Goal: Information Seeking & Learning: Find specific fact

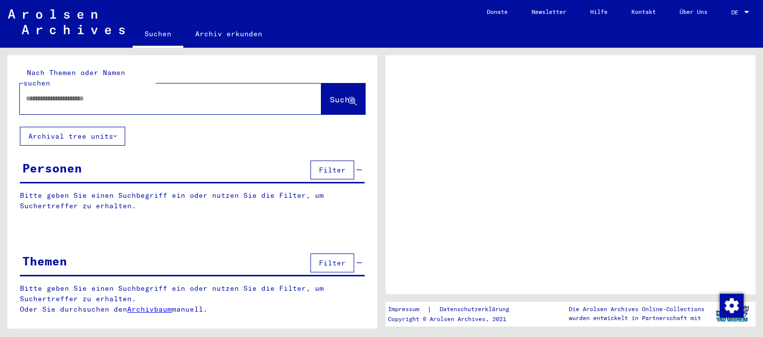
type input "**********"
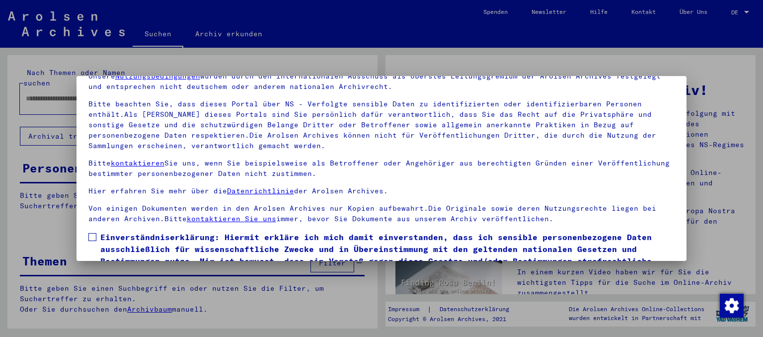
scroll to position [58, 0]
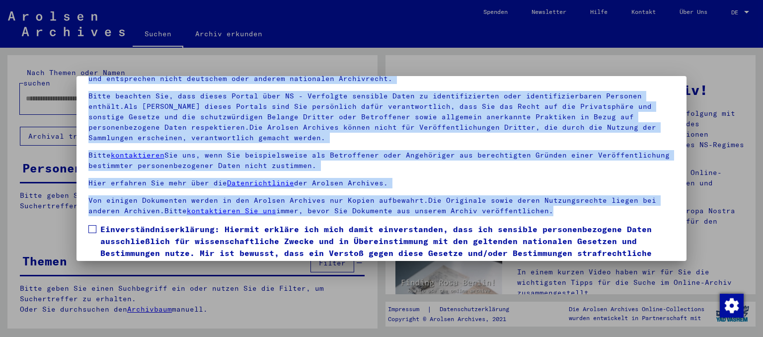
drag, startPoint x: 683, startPoint y: 118, endPoint x: 671, endPoint y: 229, distance: 111.5
click at [671, 229] on div "Herzlich Willkommen im Online-Archiv der Arolsen Archives. Unsere Nutzungsbedin…" at bounding box center [381, 168] width 763 height 337
click at [95, 228] on span at bounding box center [92, 229] width 8 height 8
click at [649, 251] on span "Einverständniserklärung: Hiermit erkläre ich mich damit einverstanden, dass ich…" at bounding box center [387, 247] width 575 height 48
click at [624, 238] on span "Einverständniserklärung: Hiermit erkläre ich mich damit einverstanden, dass ich…" at bounding box center [387, 247] width 575 height 48
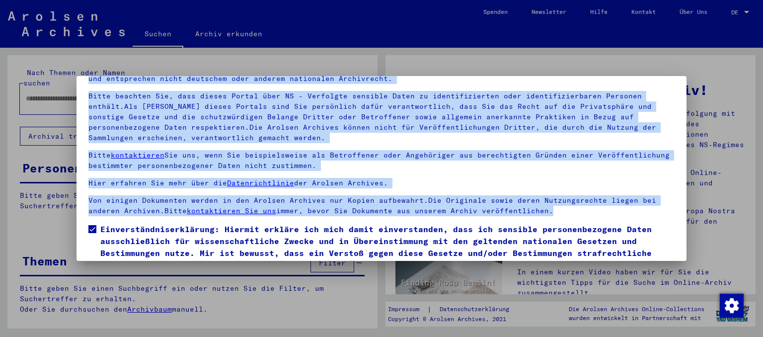
scroll to position [19, 0]
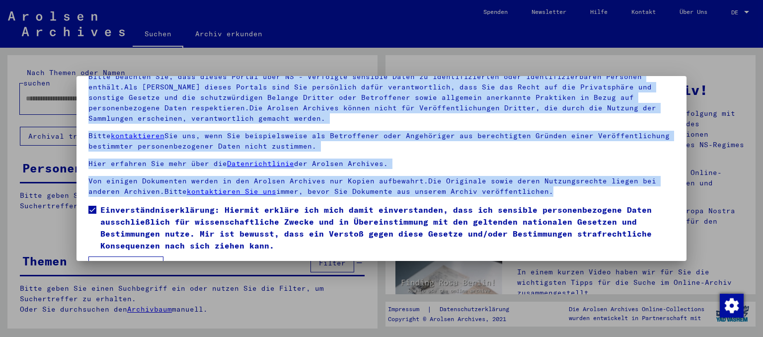
click at [141, 258] on button "Ich stimme zu" at bounding box center [125, 265] width 75 height 19
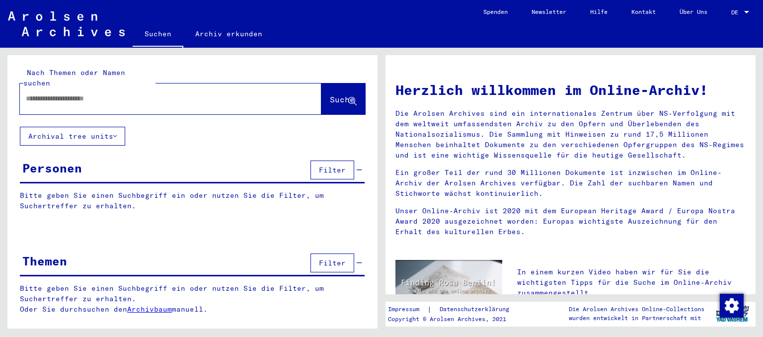
click at [96, 78] on div "Nach Themen oder Namen suchen" at bounding box center [89, 78] width 132 height 21
click at [81, 93] on input "text" at bounding box center [159, 98] width 266 height 10
paste input "**********"
click at [342, 94] on span "Suche" at bounding box center [342, 99] width 25 height 10
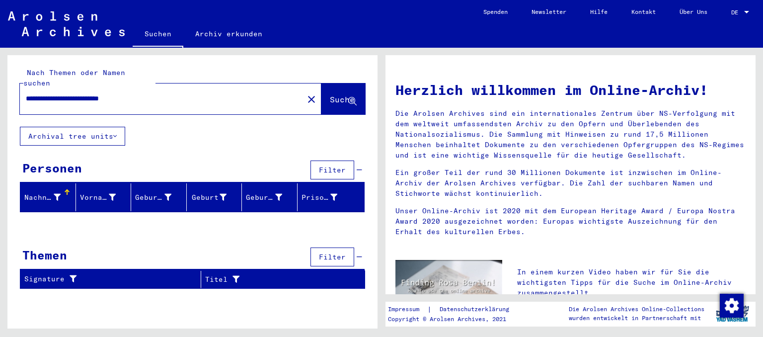
drag, startPoint x: 85, startPoint y: 88, endPoint x: 49, endPoint y: 90, distance: 36.3
click at [49, 93] on input "**********" at bounding box center [159, 98] width 266 height 10
drag, startPoint x: 98, startPoint y: 89, endPoint x: 51, endPoint y: 88, distance: 47.7
click at [51, 93] on input "**********" at bounding box center [159, 98] width 266 height 10
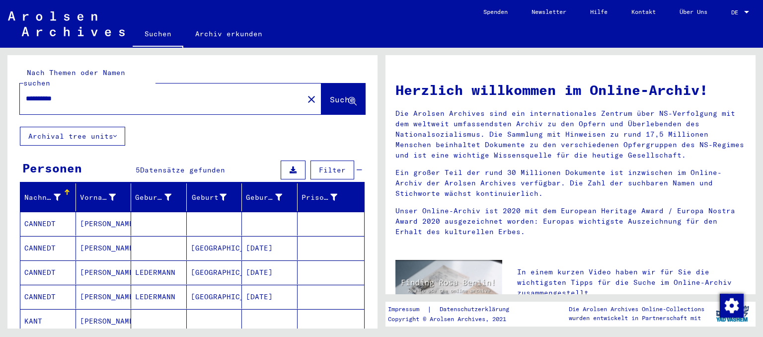
click at [54, 314] on mat-cell "KANT" at bounding box center [48, 321] width 56 height 24
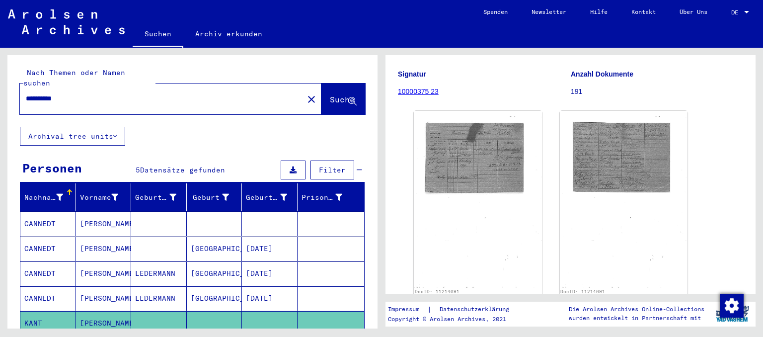
scroll to position [83, 0]
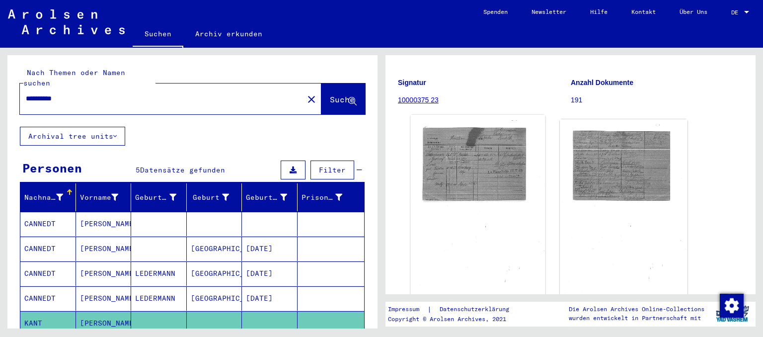
click at [494, 193] on img at bounding box center [478, 207] width 134 height 185
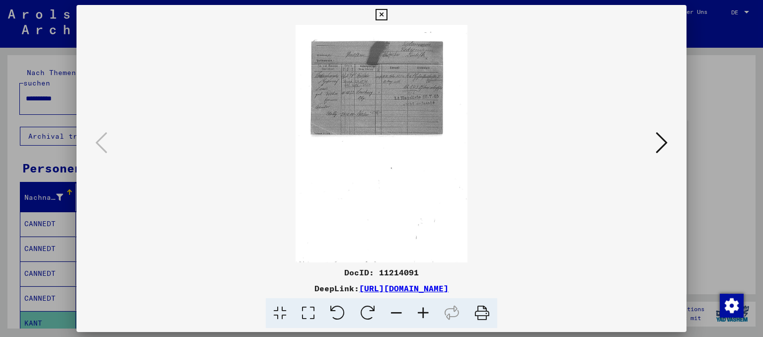
click at [422, 315] on icon at bounding box center [423, 313] width 27 height 30
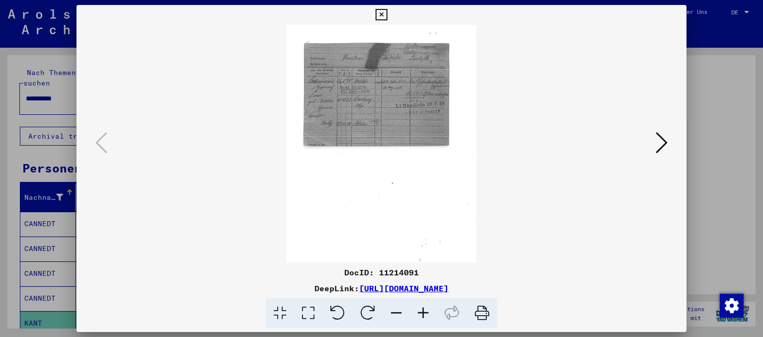
click at [422, 315] on icon at bounding box center [423, 313] width 27 height 30
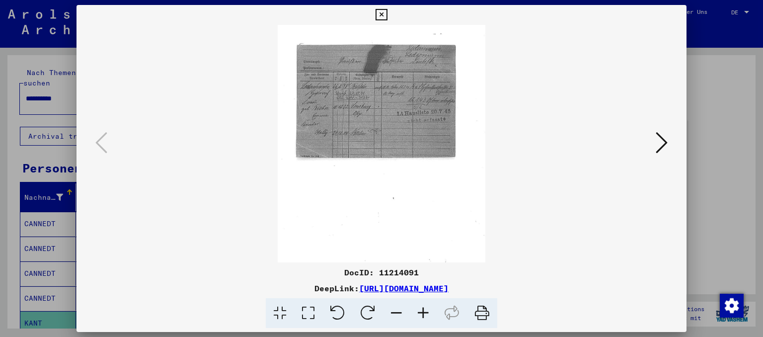
click at [422, 315] on icon at bounding box center [423, 313] width 27 height 30
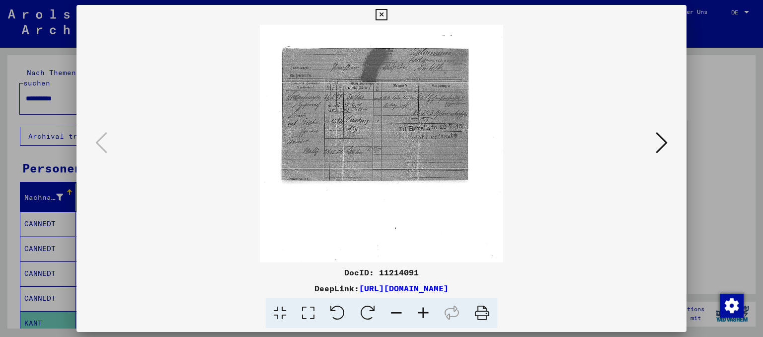
click at [422, 315] on icon at bounding box center [423, 313] width 27 height 30
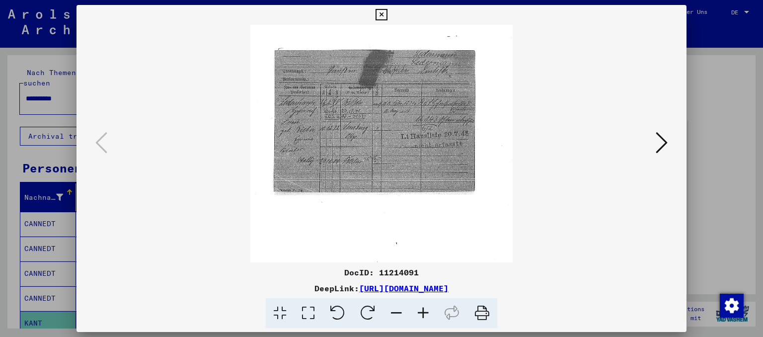
click at [422, 315] on icon at bounding box center [423, 313] width 27 height 30
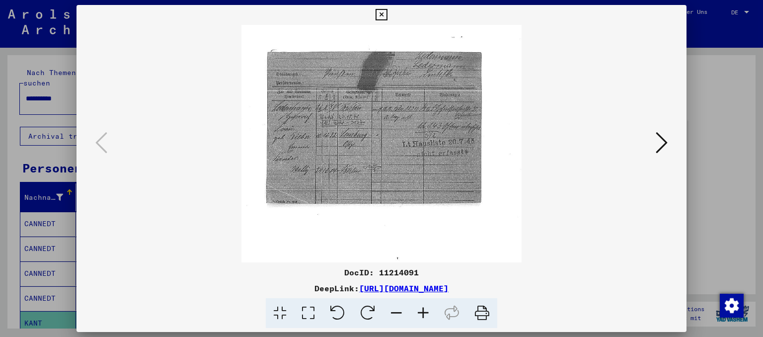
click at [422, 315] on icon at bounding box center [423, 313] width 27 height 30
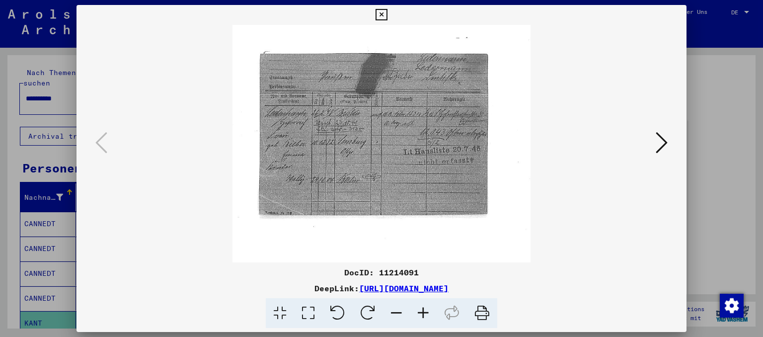
click at [422, 315] on icon at bounding box center [423, 313] width 27 height 30
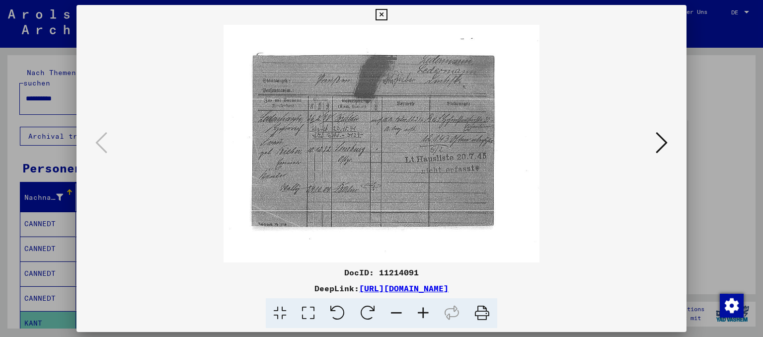
click at [422, 315] on icon at bounding box center [423, 313] width 27 height 30
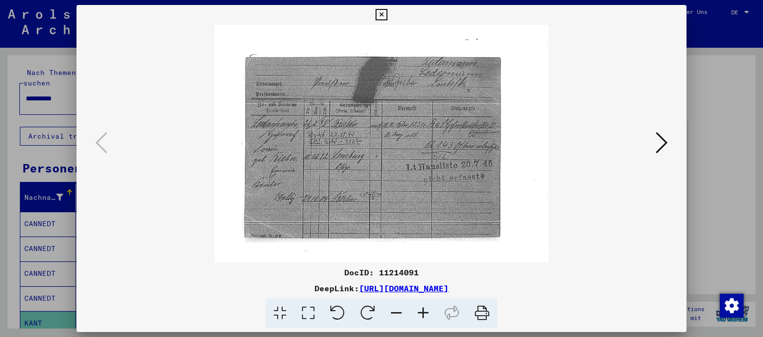
click at [422, 315] on icon at bounding box center [423, 313] width 27 height 30
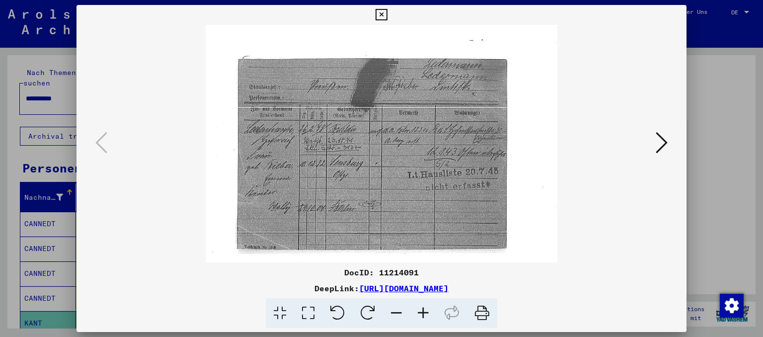
click at [422, 315] on icon at bounding box center [423, 313] width 27 height 30
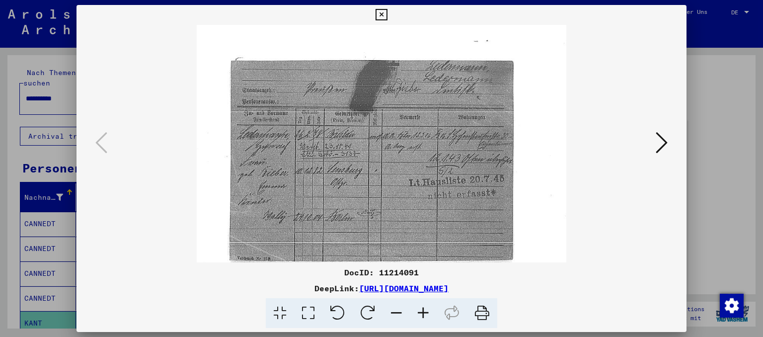
click at [422, 315] on icon at bounding box center [423, 313] width 27 height 30
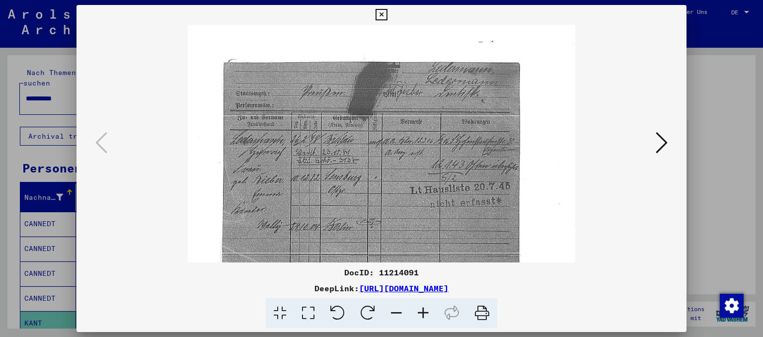
click at [422, 315] on icon at bounding box center [423, 313] width 27 height 30
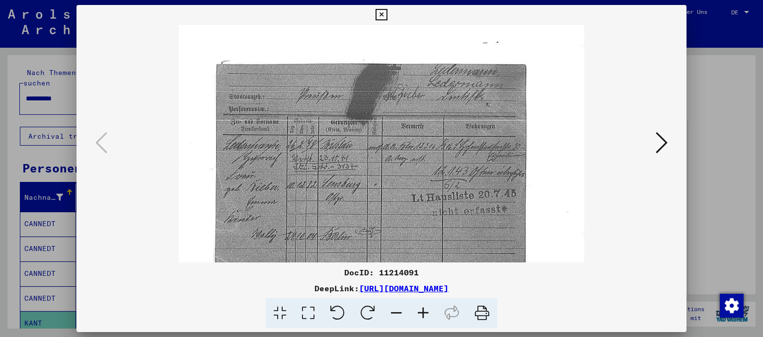
click at [422, 315] on icon at bounding box center [423, 313] width 27 height 30
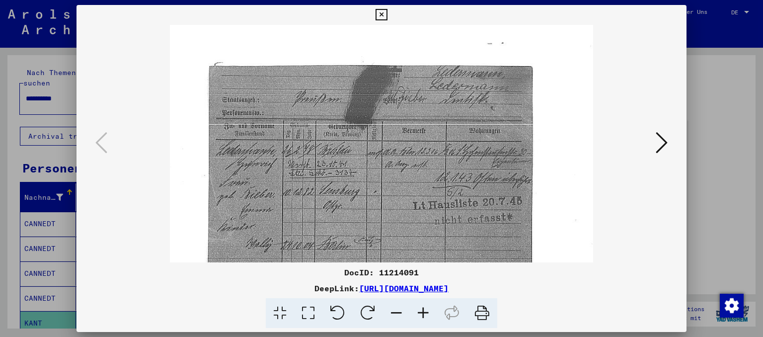
click at [422, 315] on icon at bounding box center [423, 313] width 27 height 30
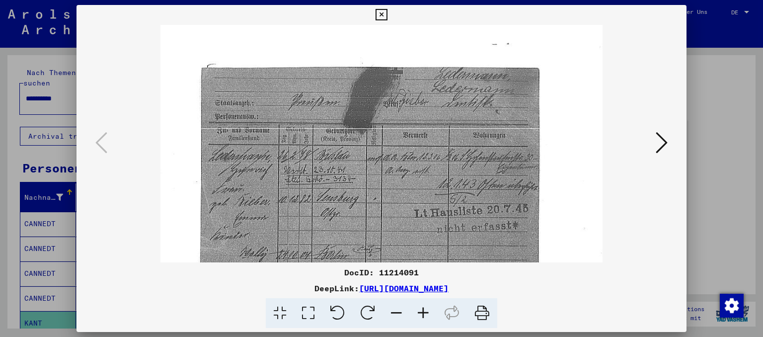
click at [422, 315] on icon at bounding box center [423, 313] width 27 height 30
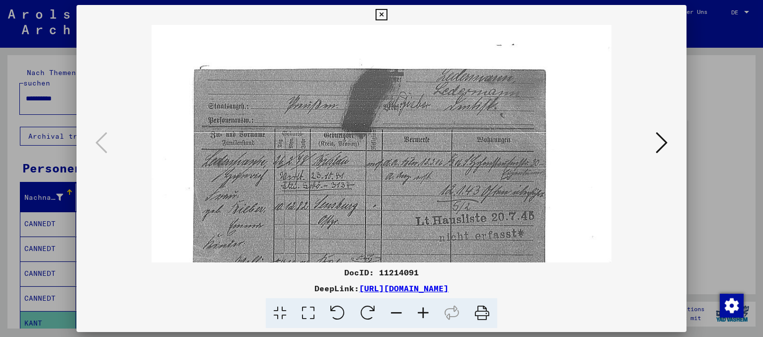
click at [337, 230] on img at bounding box center [382, 342] width 460 height 635
click at [387, 12] on icon at bounding box center [381, 15] width 11 height 12
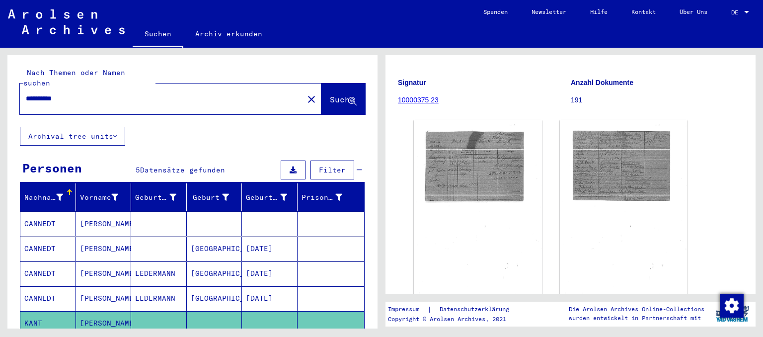
drag, startPoint x: 78, startPoint y: 87, endPoint x: 0, endPoint y: 67, distance: 80.5
click at [26, 93] on input "**********" at bounding box center [162, 98] width 272 height 10
type input "**********"
click at [330, 94] on span "Suche" at bounding box center [342, 99] width 25 height 10
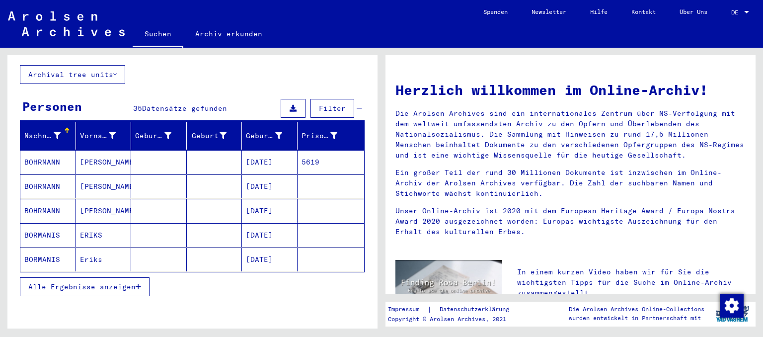
scroll to position [78, 0]
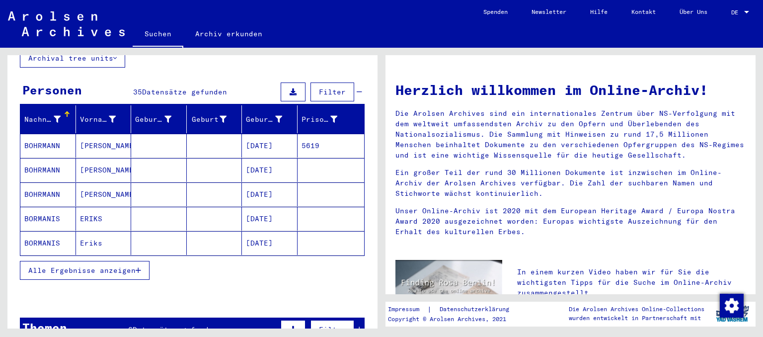
click at [85, 266] on span "Alle Ergebnisse anzeigen" at bounding box center [81, 270] width 107 height 9
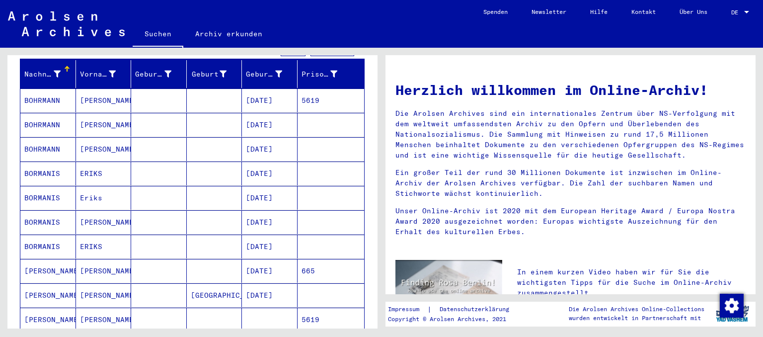
scroll to position [103, 0]
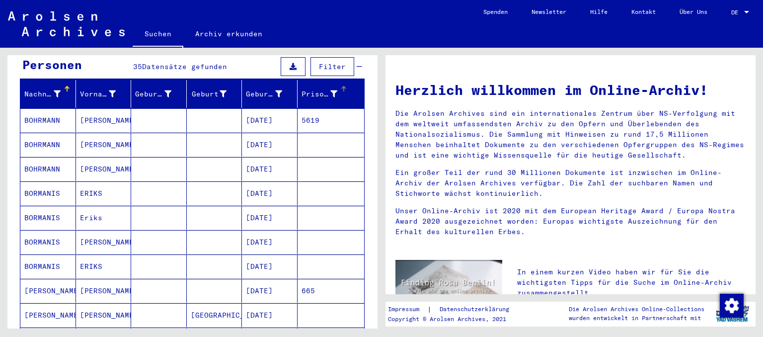
click at [335, 89] on div "Prisoner #" at bounding box center [320, 94] width 36 height 10
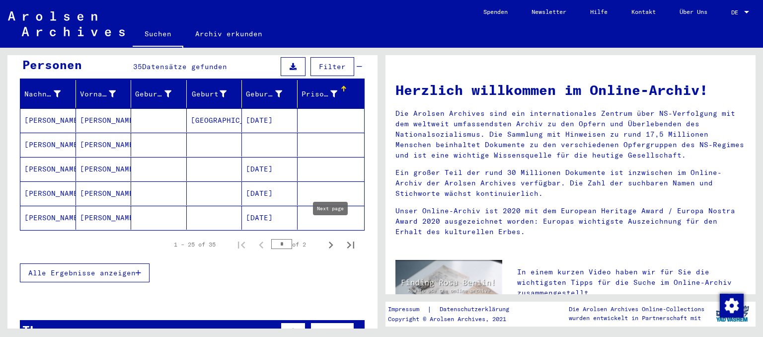
click at [331, 238] on icon "Next page" at bounding box center [331, 245] width 14 height 14
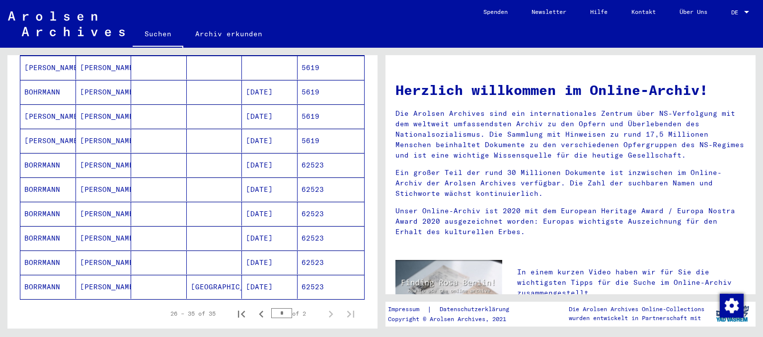
scroll to position [155, 0]
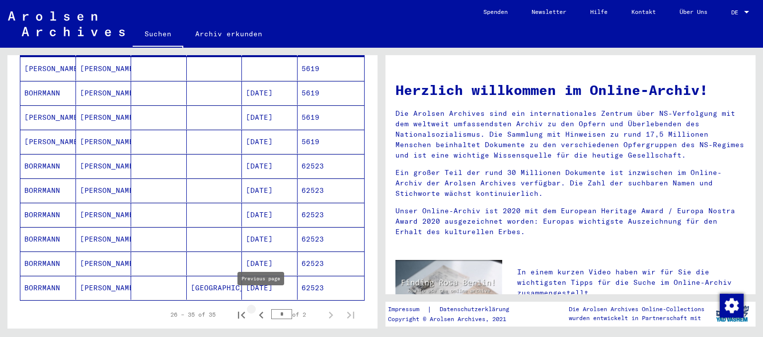
click at [263, 308] on icon "Previous page" at bounding box center [261, 315] width 14 height 14
type input "*"
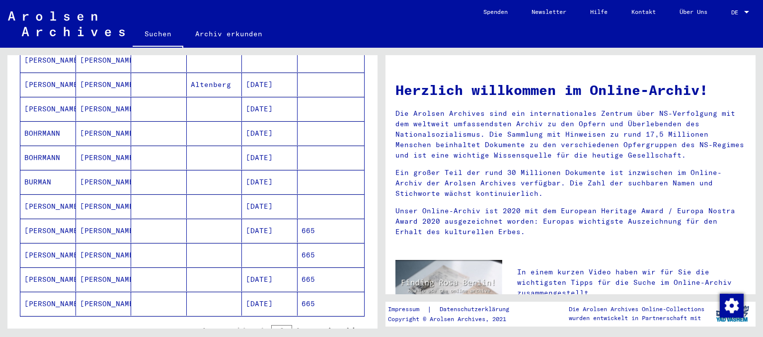
scroll to position [537, 0]
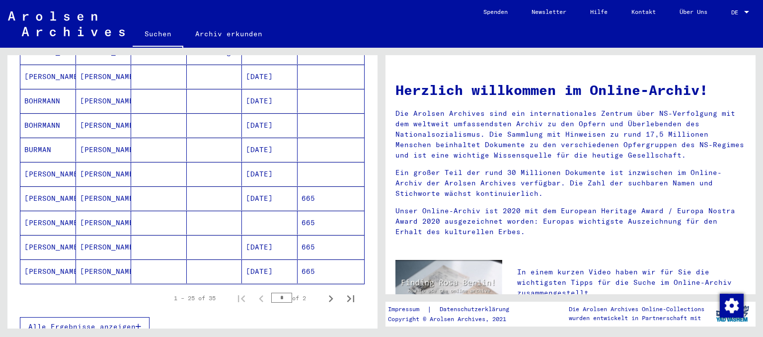
click at [313, 211] on mat-cell "665" at bounding box center [331, 223] width 67 height 24
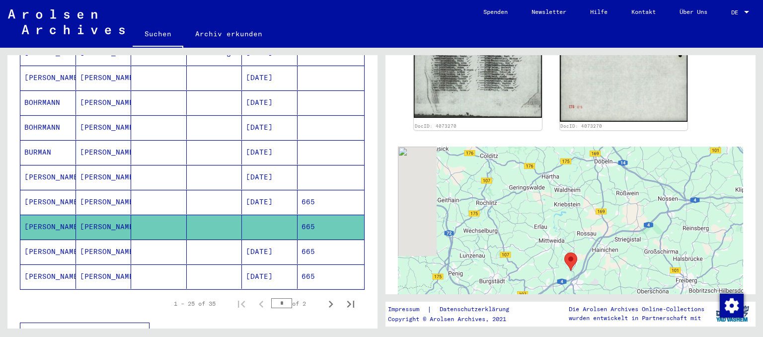
scroll to position [590, 0]
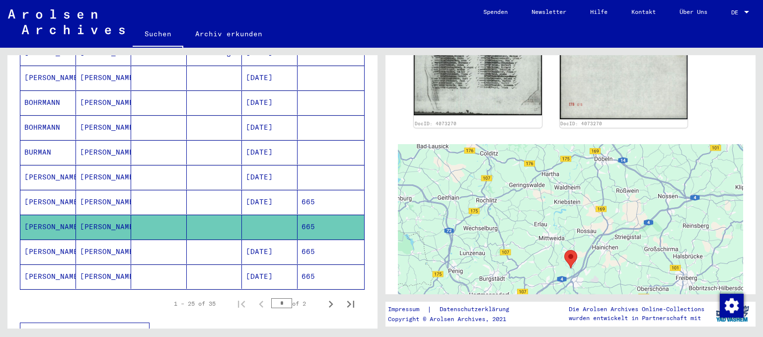
click at [312, 240] on mat-cell "665" at bounding box center [331, 252] width 67 height 24
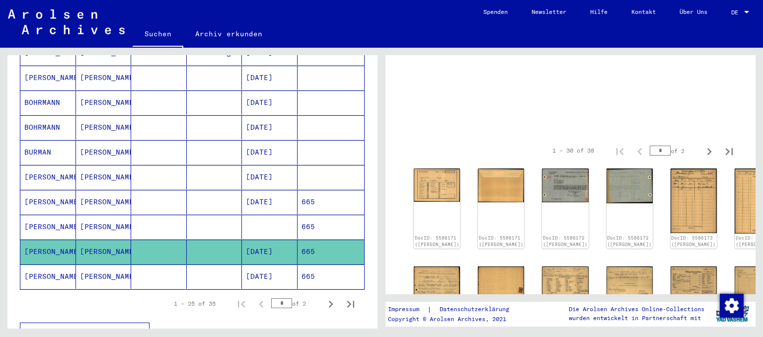
scroll to position [24, 0]
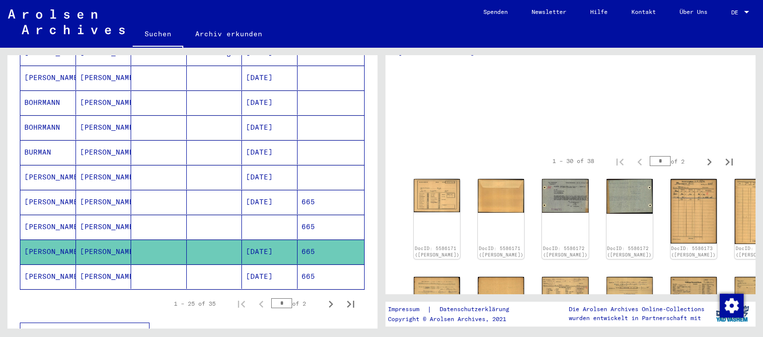
click at [311, 264] on mat-cell "665" at bounding box center [331, 276] width 67 height 24
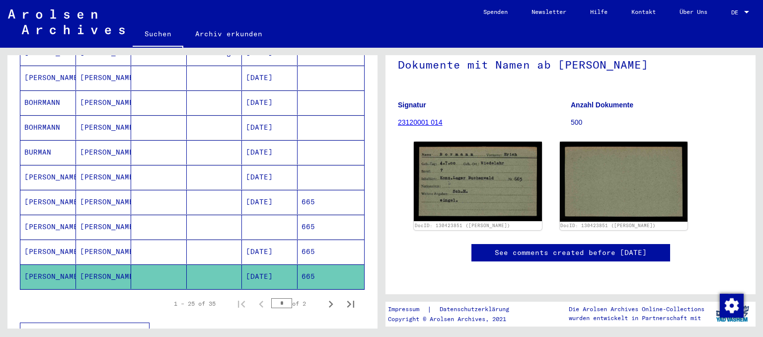
scroll to position [113, 0]
click at [312, 195] on mat-cell "665" at bounding box center [331, 202] width 67 height 24
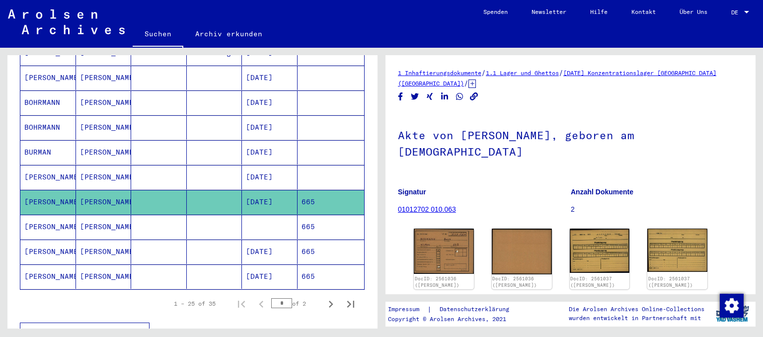
click at [312, 215] on mat-cell "665" at bounding box center [331, 227] width 67 height 24
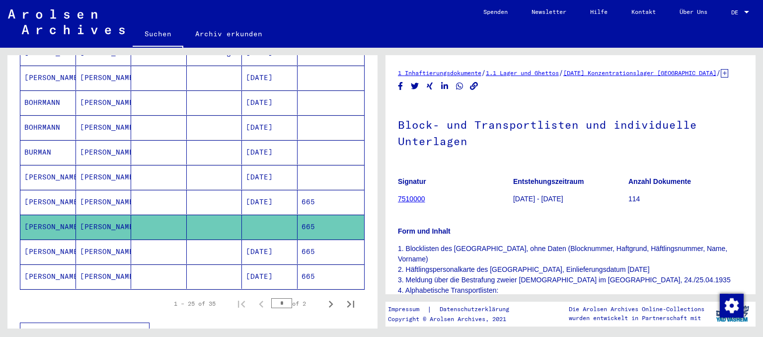
click at [326, 192] on mat-cell "665" at bounding box center [331, 202] width 67 height 24
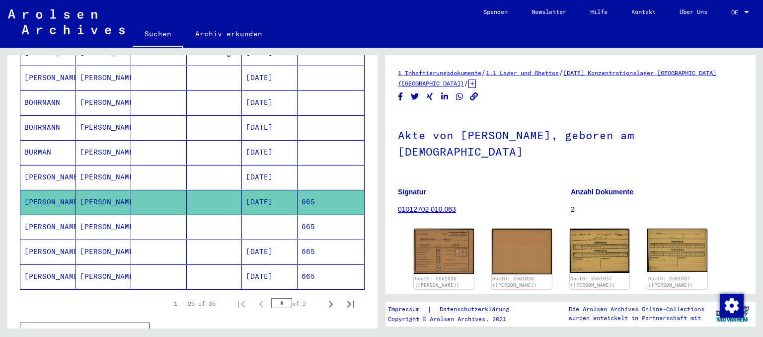
click at [305, 264] on mat-cell "665" at bounding box center [331, 276] width 67 height 24
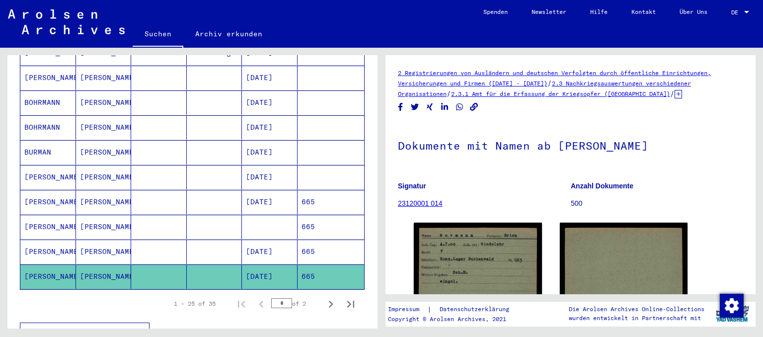
click at [320, 165] on mat-cell at bounding box center [331, 177] width 67 height 24
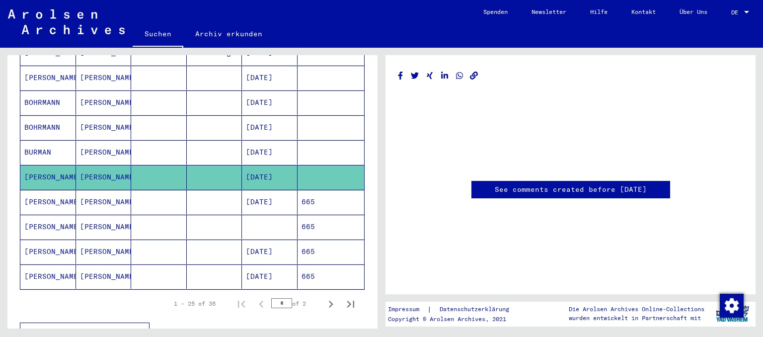
scroll to position [251, 0]
